Goal: Task Accomplishment & Management: Manage account settings

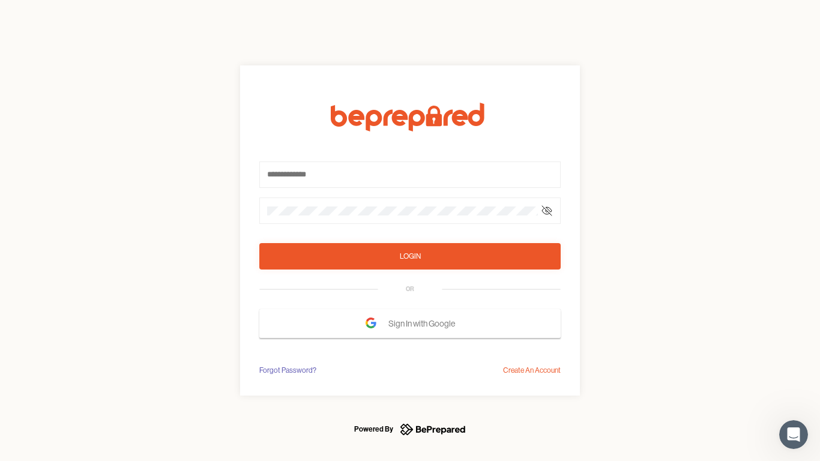
click at [410, 230] on form "Login OR Sign In with Google" at bounding box center [409, 220] width 301 height 235
click at [547, 211] on icon at bounding box center [547, 211] width 10 height 10
click at [410, 256] on div "Login" at bounding box center [410, 256] width 21 height 12
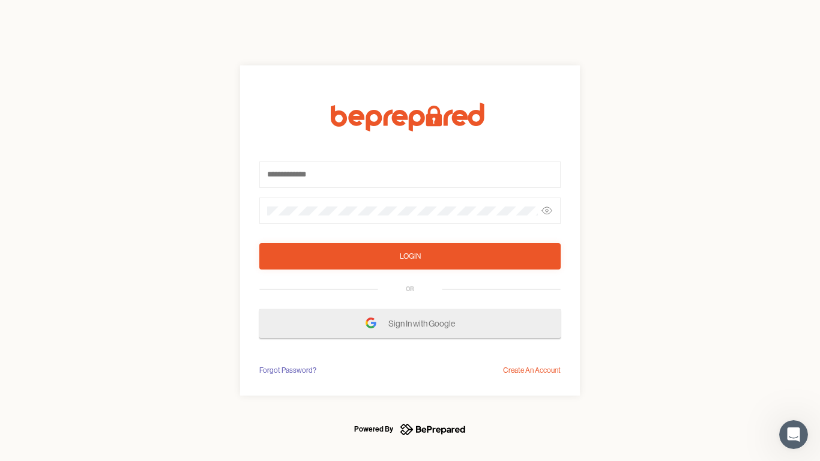
click at [410, 323] on span "Sign In with Google" at bounding box center [424, 324] width 73 height 22
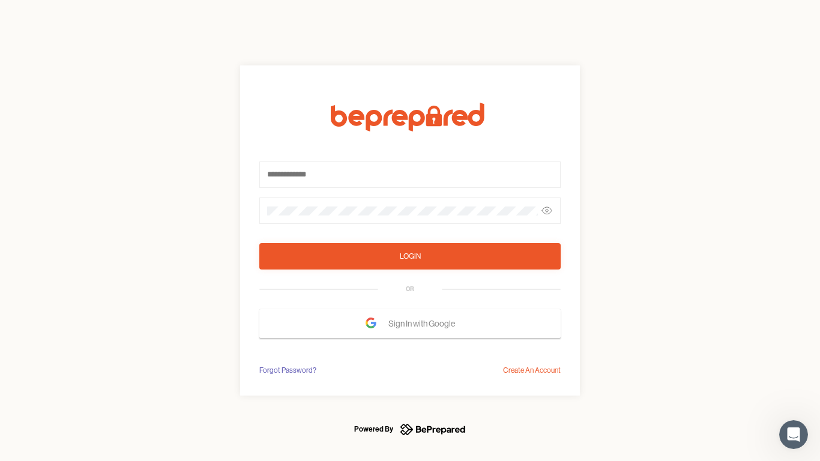
click at [287, 370] on div "Forgot Password?" at bounding box center [287, 370] width 57 height 12
click at [532, 370] on div "Login OR Sign In with Google Forgot Password? Create An Account" at bounding box center [410, 230] width 820 height 461
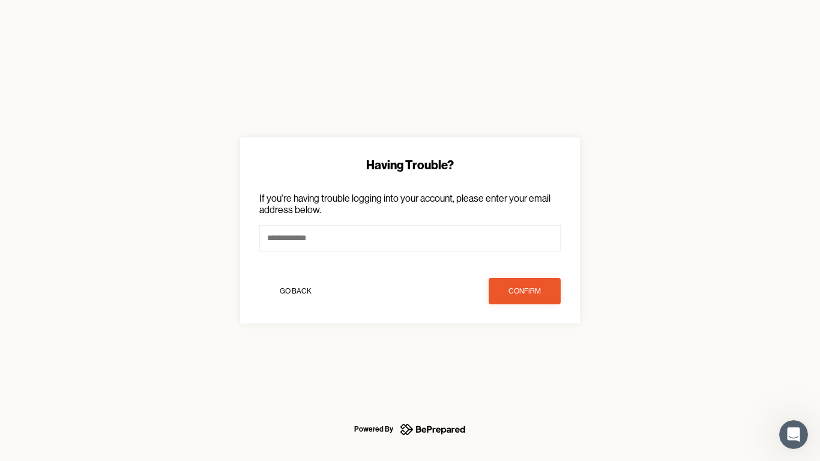
click at [793, 434] on icon "Open Intercom Messenger" at bounding box center [794, 435] width 20 height 20
